Goal: Check status

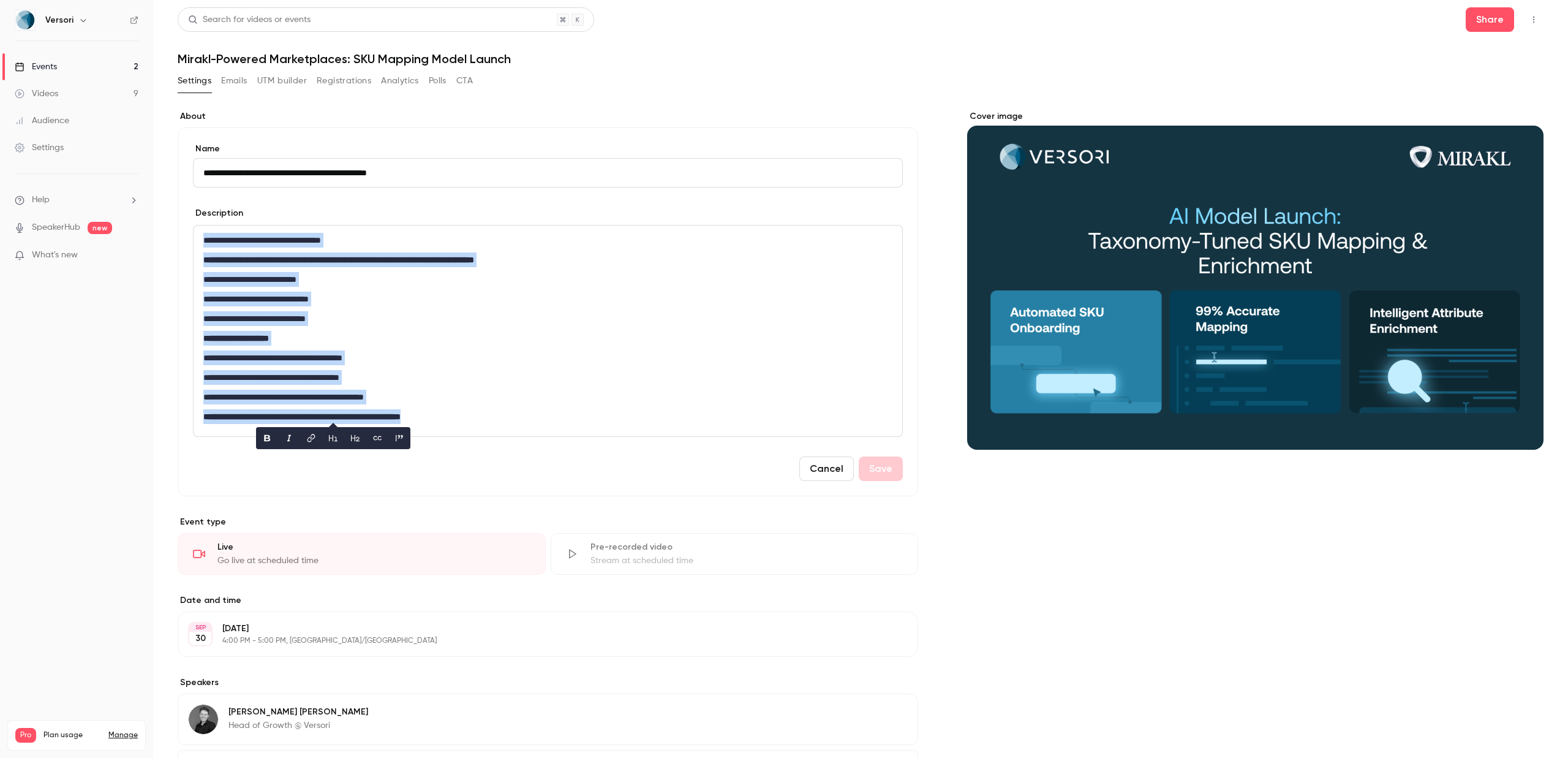
click at [129, 61] on link "Events 2" at bounding box center [76, 67] width 153 height 27
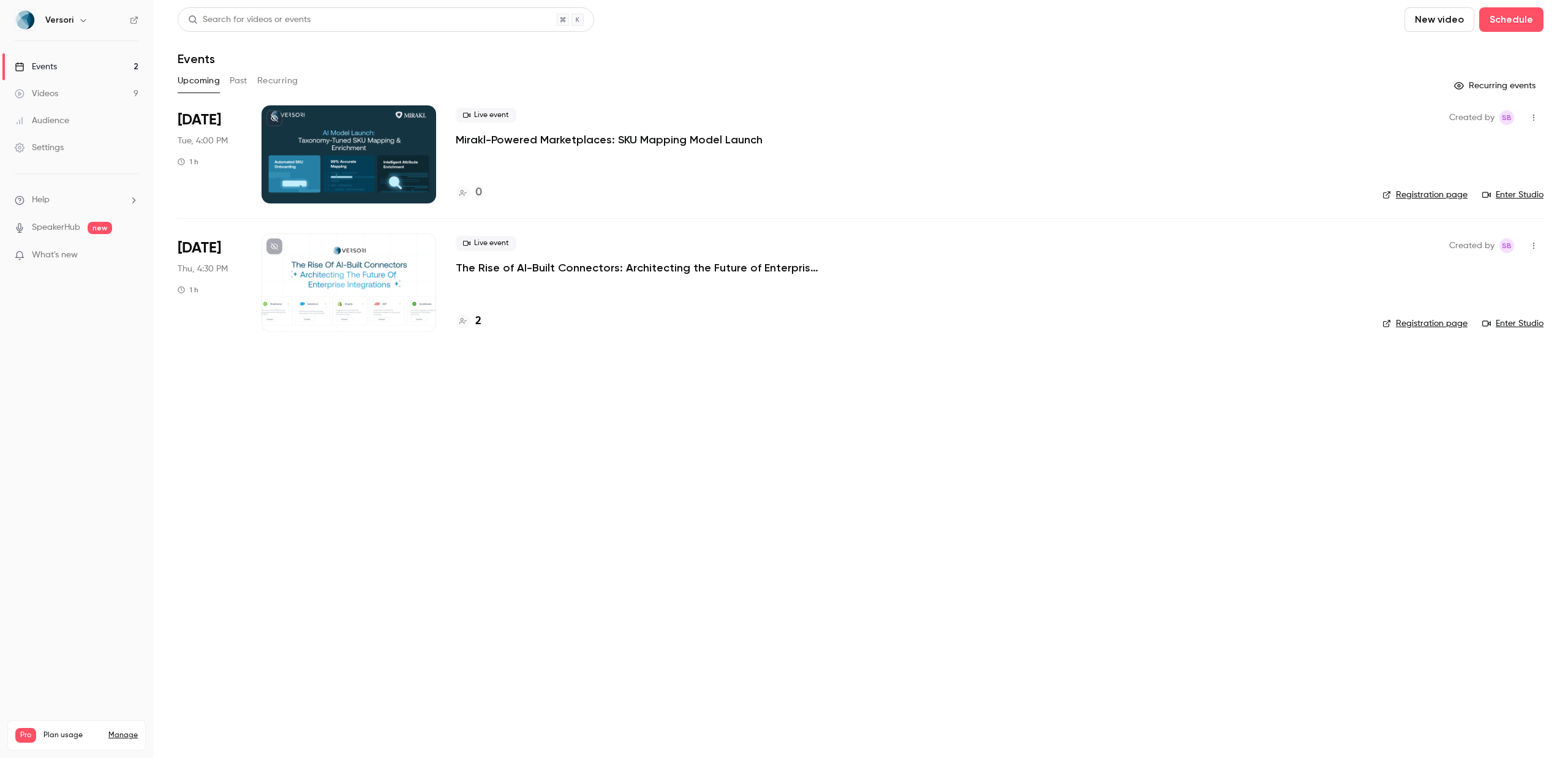
click at [572, 266] on p "The Rise of AI-Built Connectors: Architecting the Future of Enterprise Integrat…" at bounding box center [639, 267] width 367 height 15
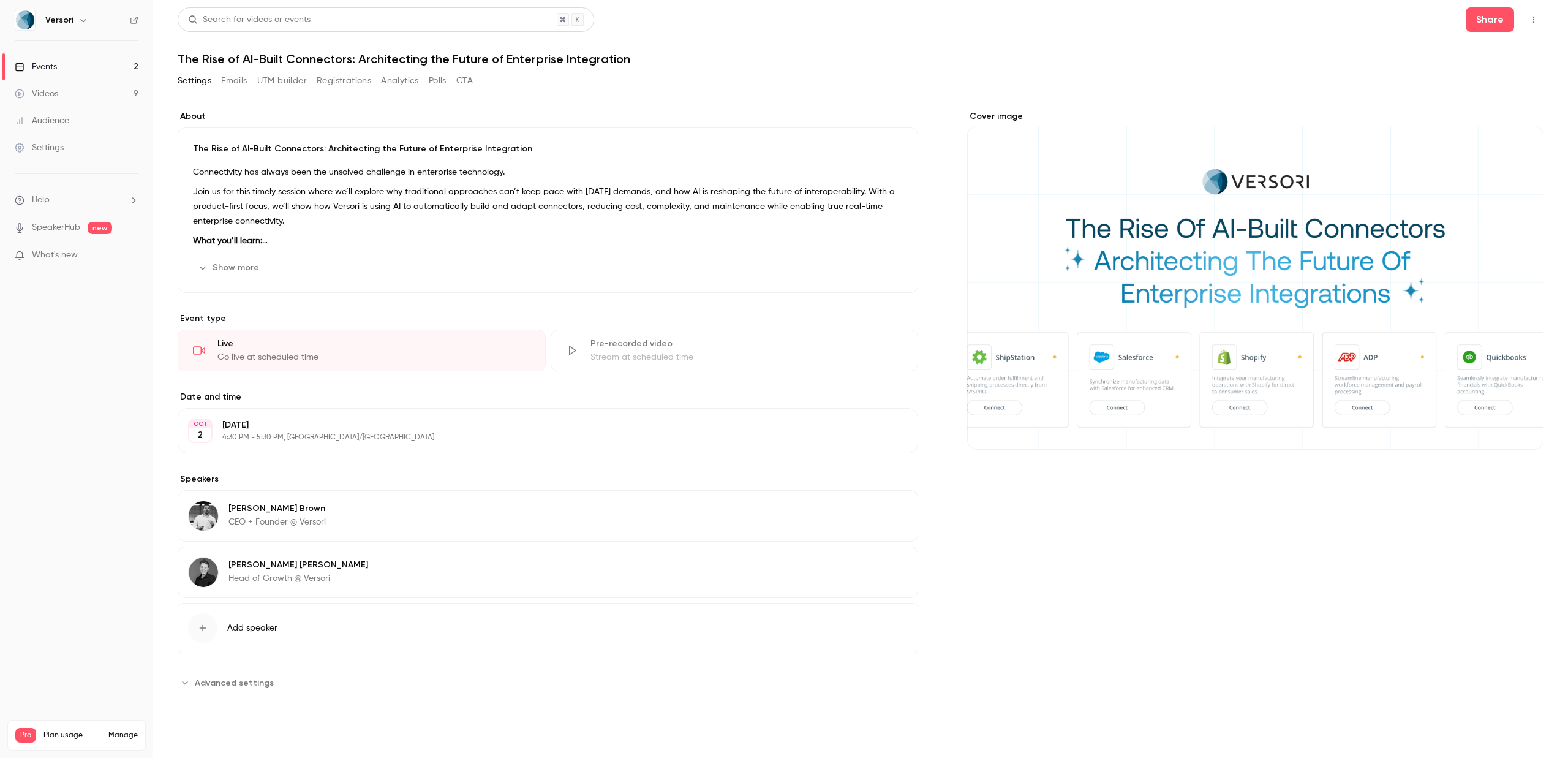
click at [336, 74] on button "Registrations" at bounding box center [344, 80] width 55 height 19
